Goal: Task Accomplishment & Management: Use online tool/utility

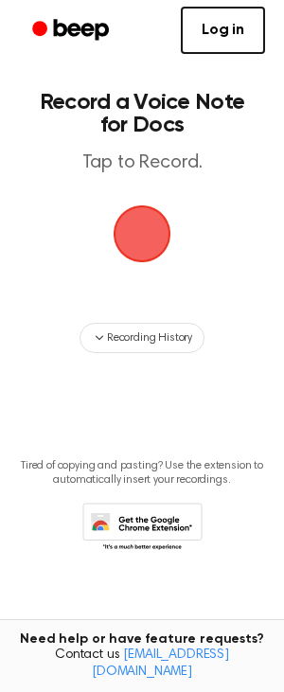
click at [161, 191] on main "Record a Voice Note for Docs Tap to Record. Recording History Tired of copying …" at bounding box center [142, 316] width 284 height 632
click at [144, 209] on span "button" at bounding box center [142, 233] width 53 height 53
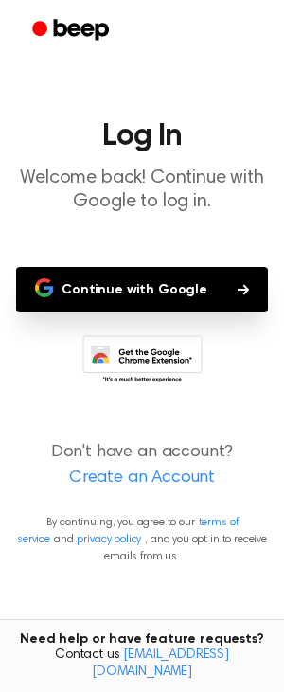
click at [131, 273] on button "Continue with Google" at bounding box center [142, 289] width 252 height 45
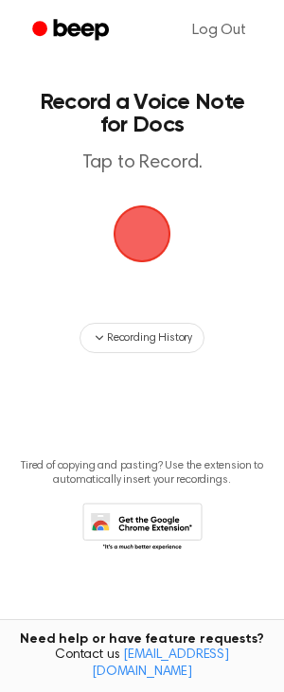
click at [135, 241] on span "button" at bounding box center [143, 235] width 58 height 58
click at [138, 247] on span "button" at bounding box center [143, 235] width 58 height 58
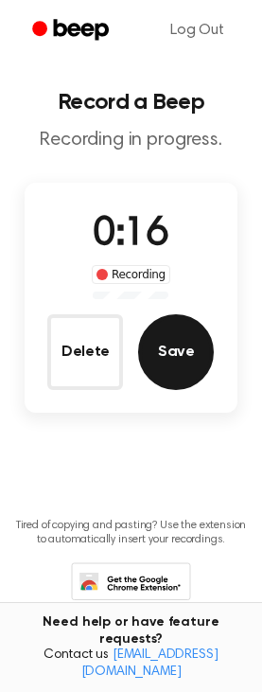
scroll to position [5, 0]
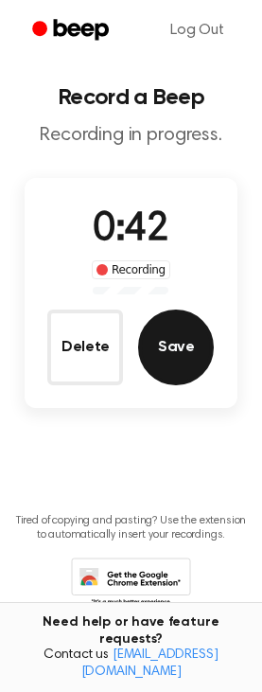
click at [158, 333] on button "Save" at bounding box center [176, 348] width 76 height 76
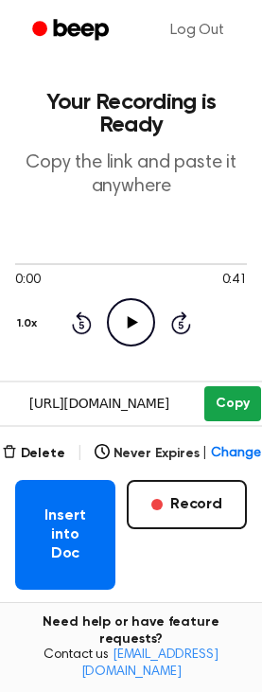
click at [256, 392] on button "Copy" at bounding box center [233, 403] width 56 height 35
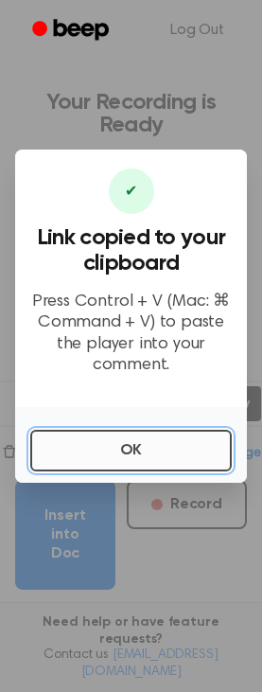
click at [167, 461] on button "OK" at bounding box center [131, 451] width 202 height 42
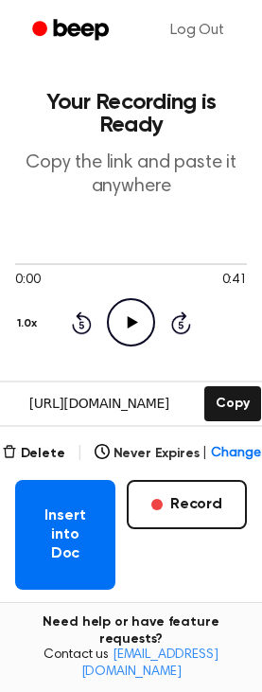
click at [136, 435] on main "Your Recording is Ready Copy the link and paste it anywhere 0:00 0:41 1.0x Rewi…" at bounding box center [131, 445] width 262 height 890
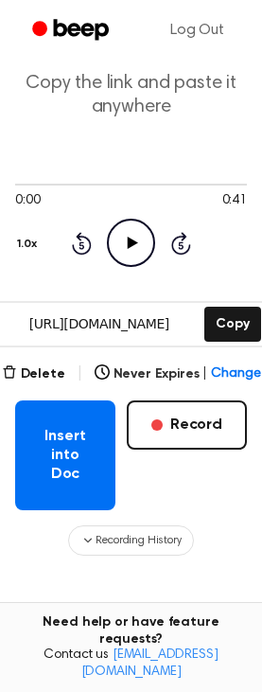
scroll to position [90, 0]
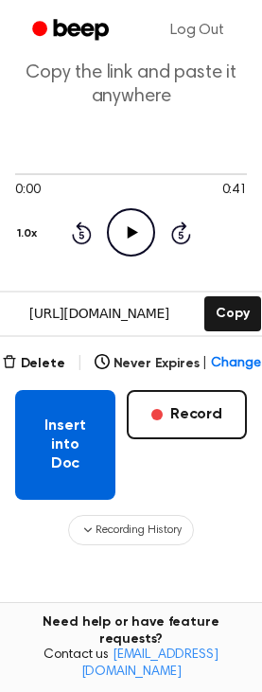
click at [61, 435] on button "Insert into Doc" at bounding box center [65, 445] width 100 height 110
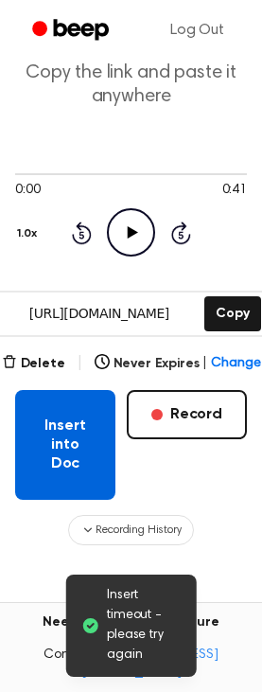
click at [56, 463] on button "Insert into Doc" at bounding box center [65, 445] width 100 height 110
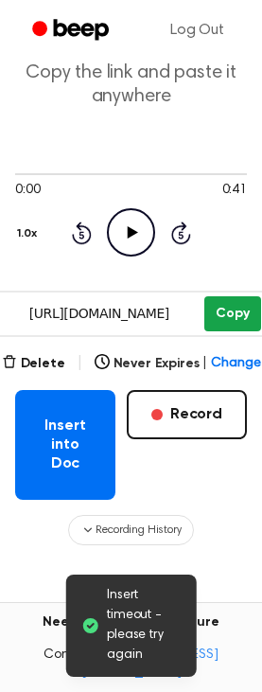
click at [233, 324] on button "Copy" at bounding box center [233, 313] width 56 height 35
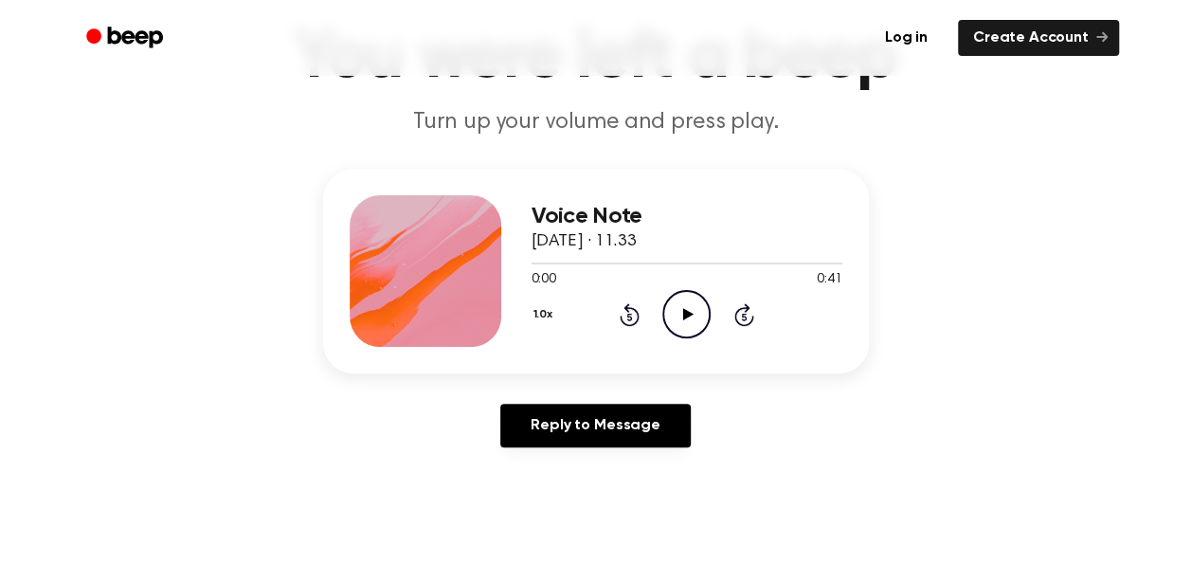
scroll to position [232, 0]
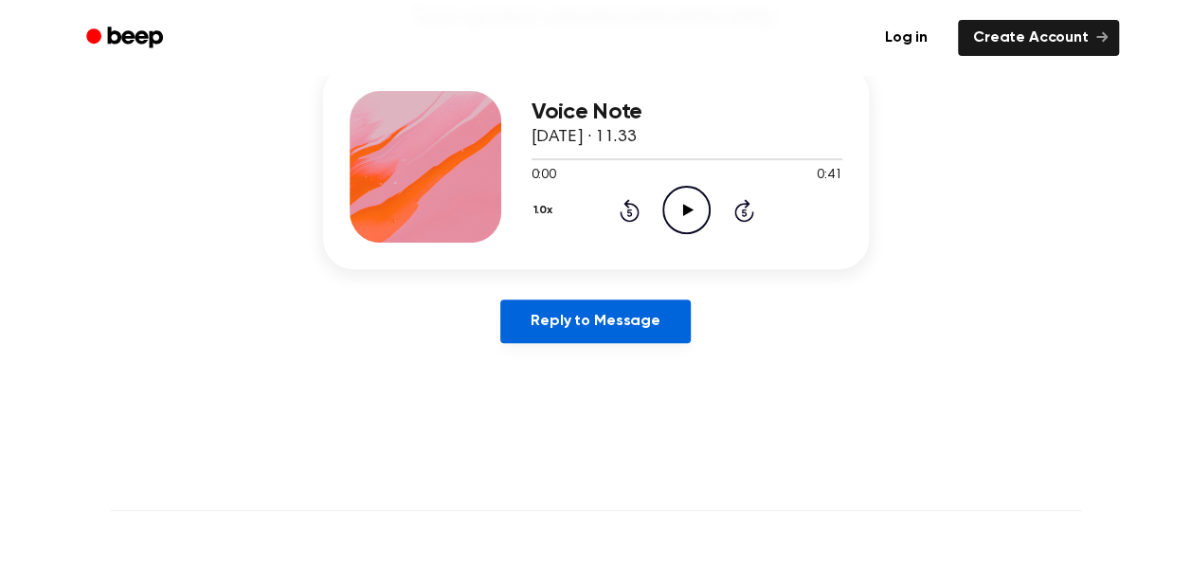
click at [624, 338] on link "Reply to Message" at bounding box center [594, 321] width 189 height 44
